Goal: Task Accomplishment & Management: Manage account settings

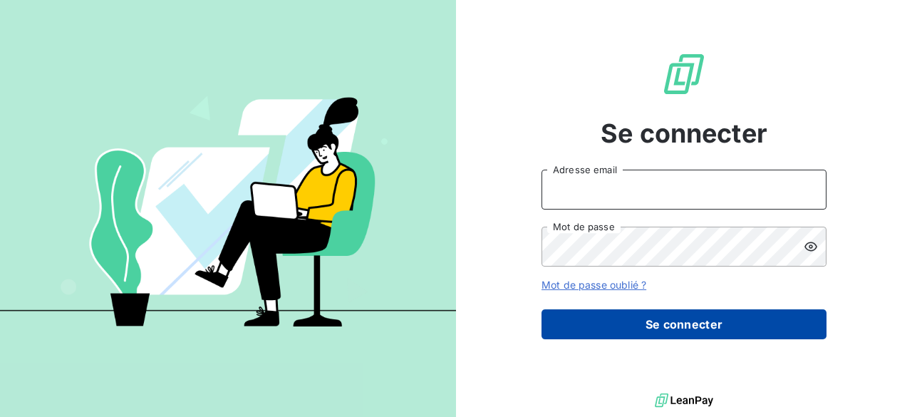
type input "[EMAIL_ADDRESS][DOMAIN_NAME]"
click at [656, 324] on button "Se connecter" at bounding box center [684, 324] width 285 height 30
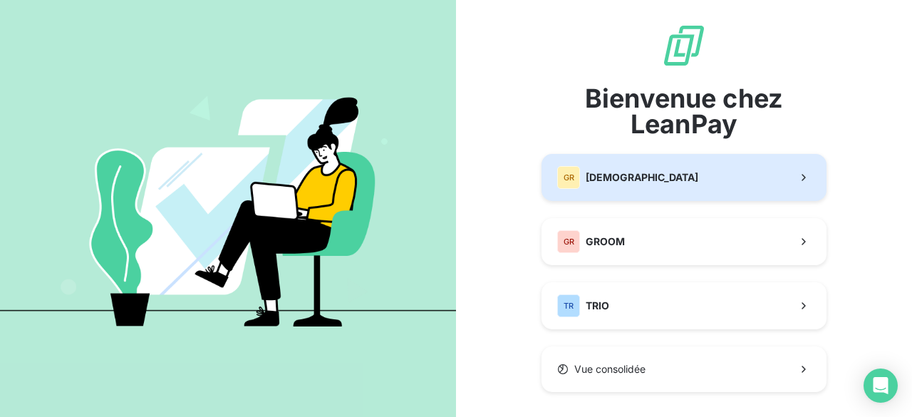
click at [681, 185] on button "GR GREENWISHES" at bounding box center [684, 177] width 285 height 47
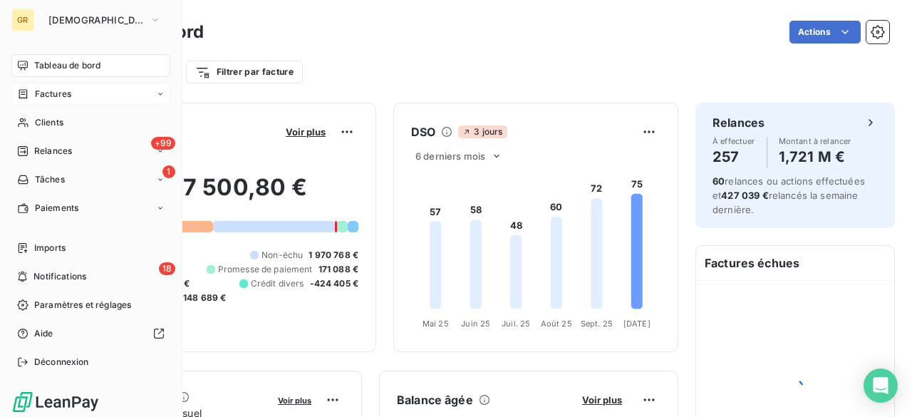
click at [74, 90] on div "Factures" at bounding box center [90, 94] width 159 height 23
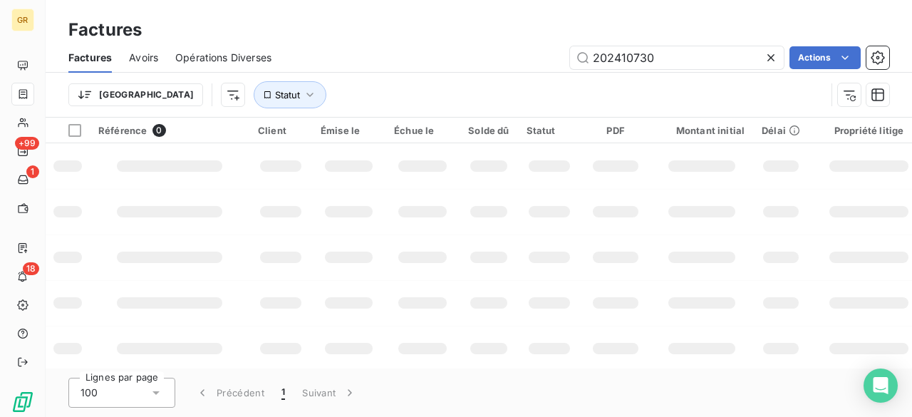
click at [771, 55] on icon at bounding box center [771, 58] width 14 height 14
click at [628, 67] on input "text" at bounding box center [677, 57] width 214 height 23
paste input "202501213"
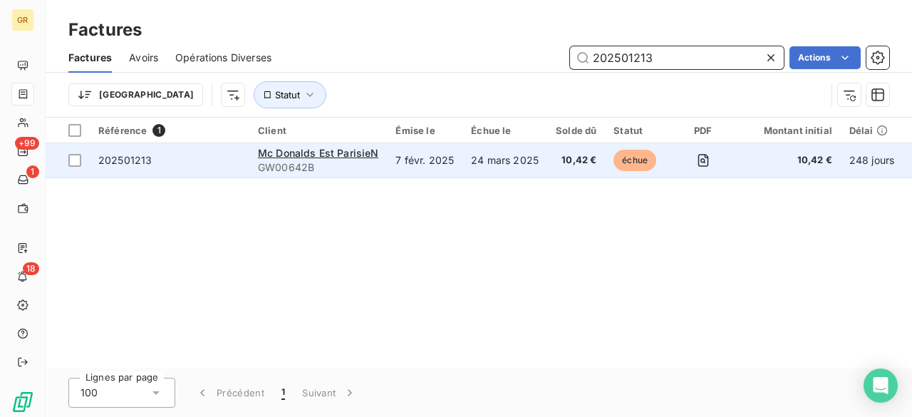
type input "202501213"
click at [524, 160] on td "24 mars 2025" at bounding box center [504, 160] width 85 height 34
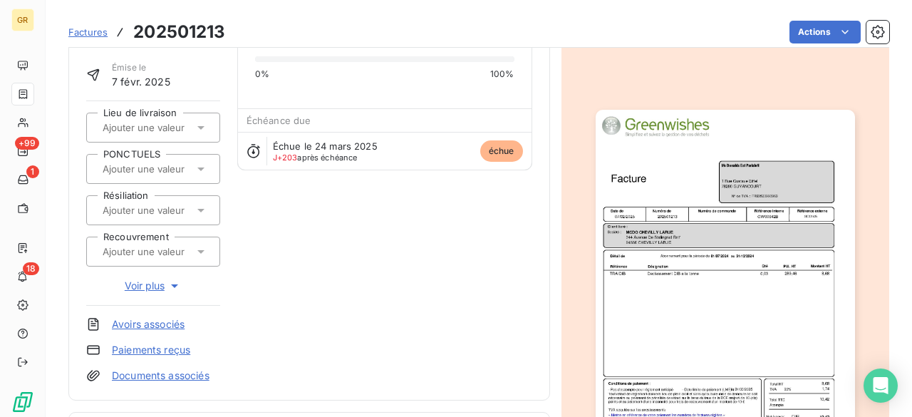
scroll to position [103, 0]
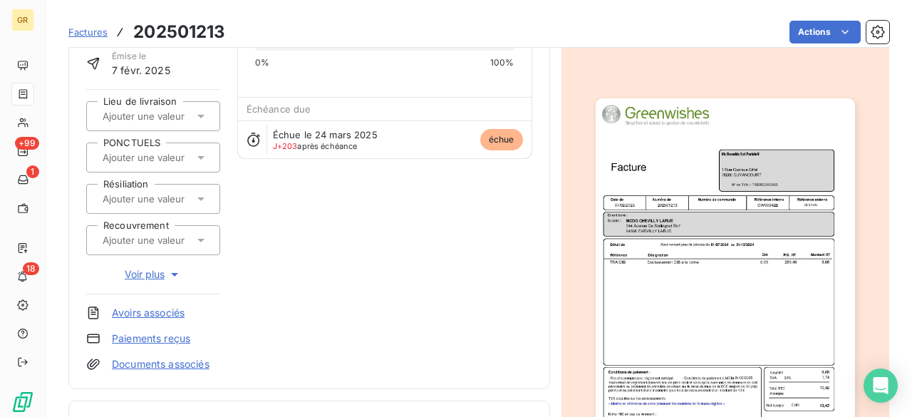
click at [718, 251] on img "button" at bounding box center [725, 281] width 259 height 366
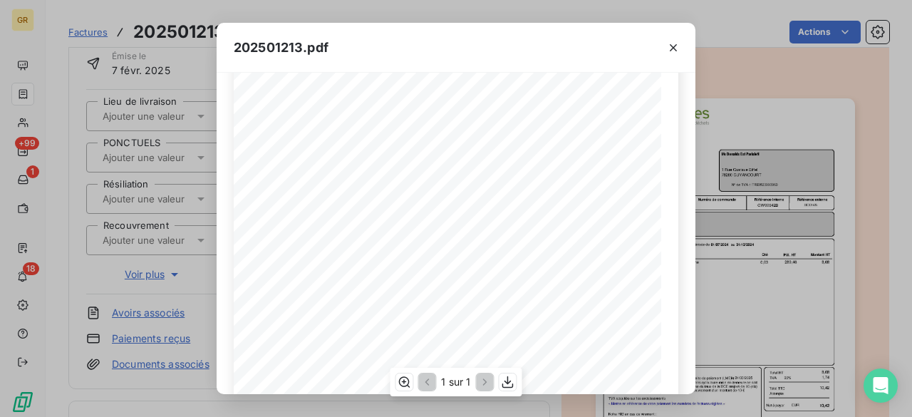
scroll to position [94, 0]
click at [674, 43] on icon "button" at bounding box center [673, 48] width 14 height 14
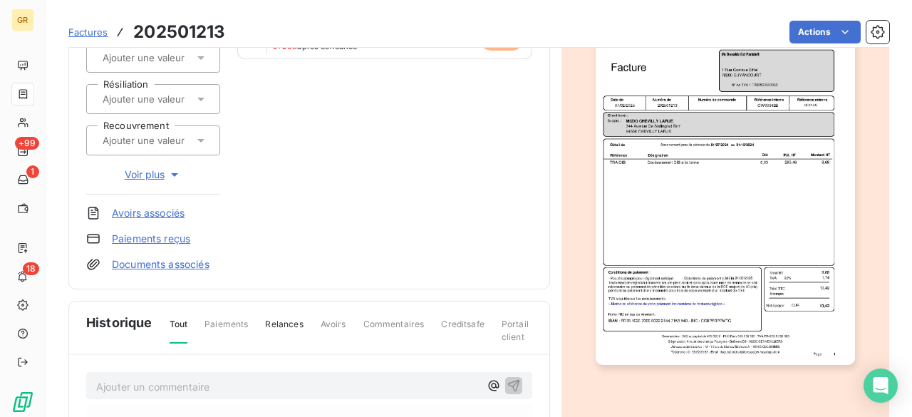
scroll to position [202, 0]
